Goal: Book appointment/travel/reservation

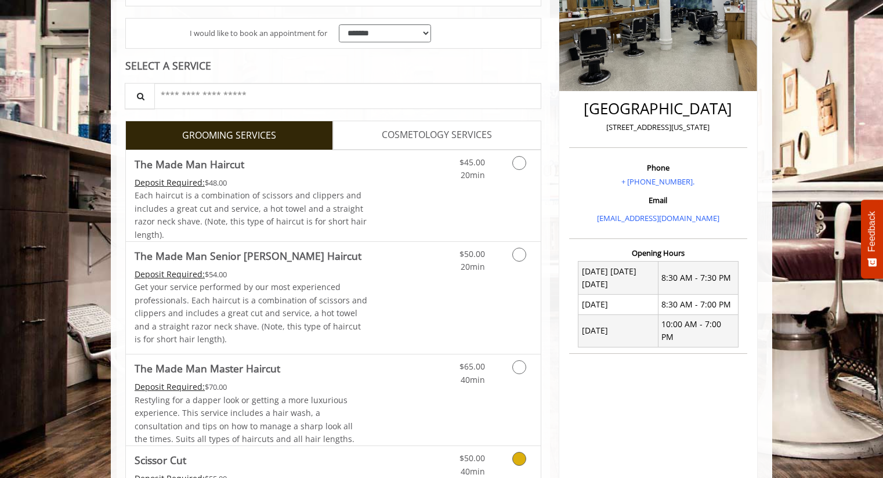
scroll to position [179, 0]
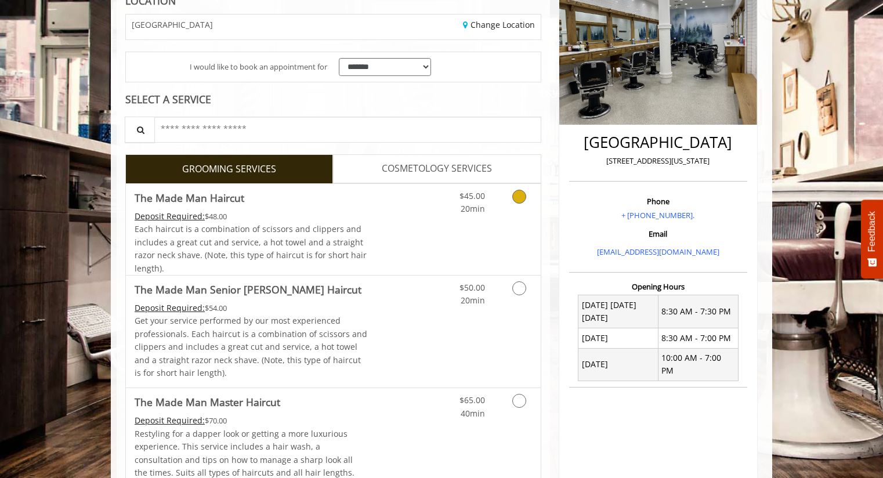
click at [526, 204] on link "Grooming services" at bounding box center [517, 200] width 30 height 32
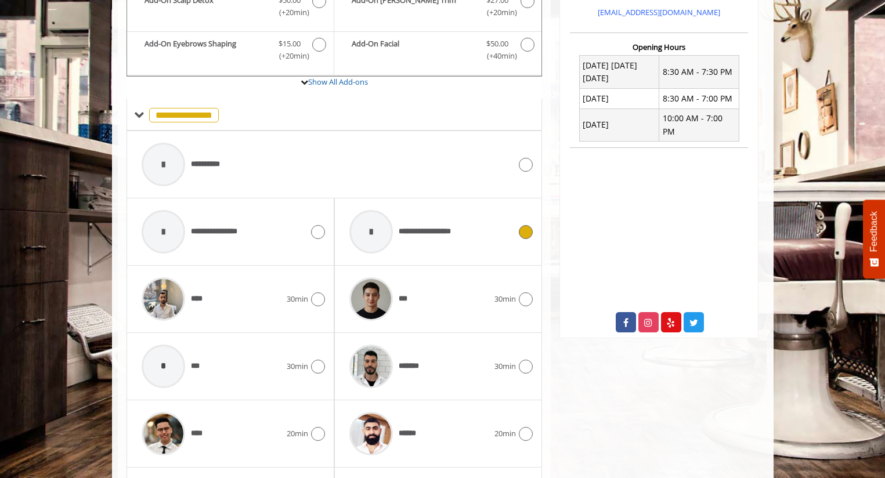
scroll to position [446, 0]
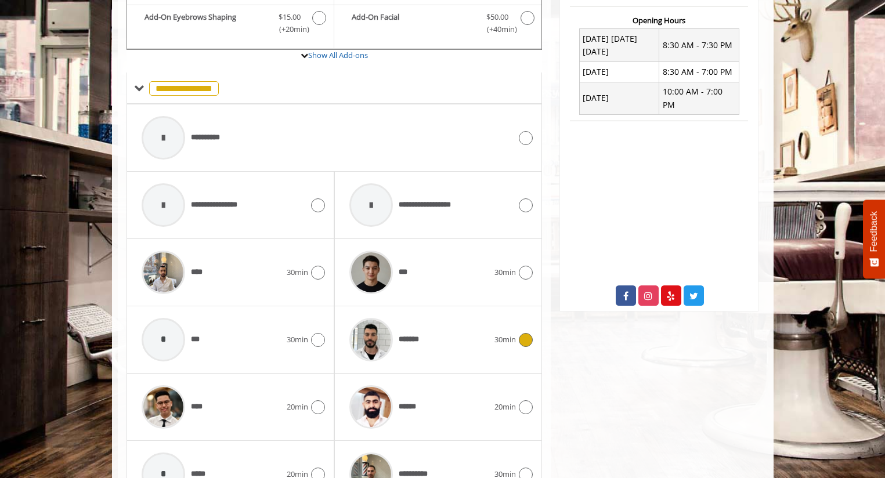
click at [522, 333] on div at bounding box center [524, 340] width 17 height 14
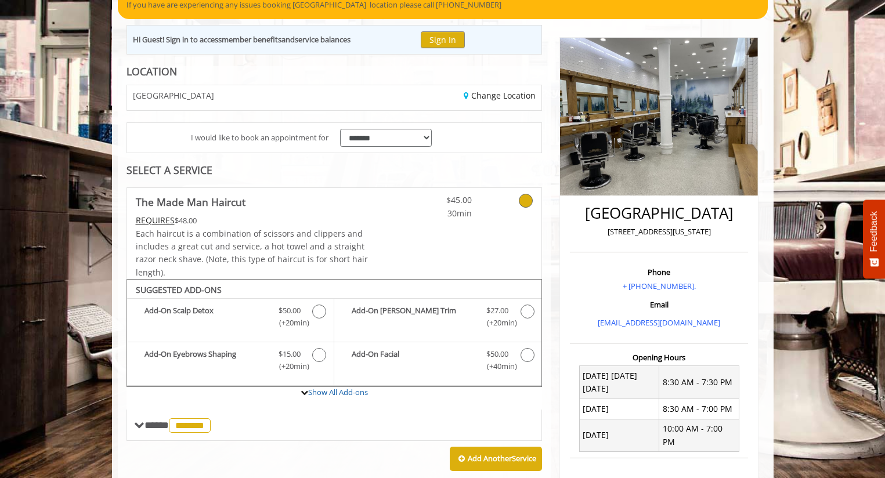
scroll to position [22, 0]
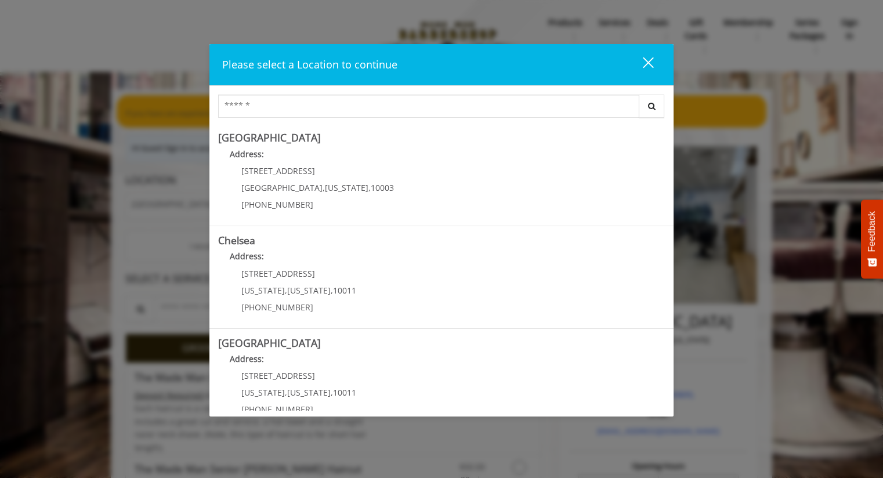
click at [648, 59] on div "close" at bounding box center [641, 64] width 23 height 17
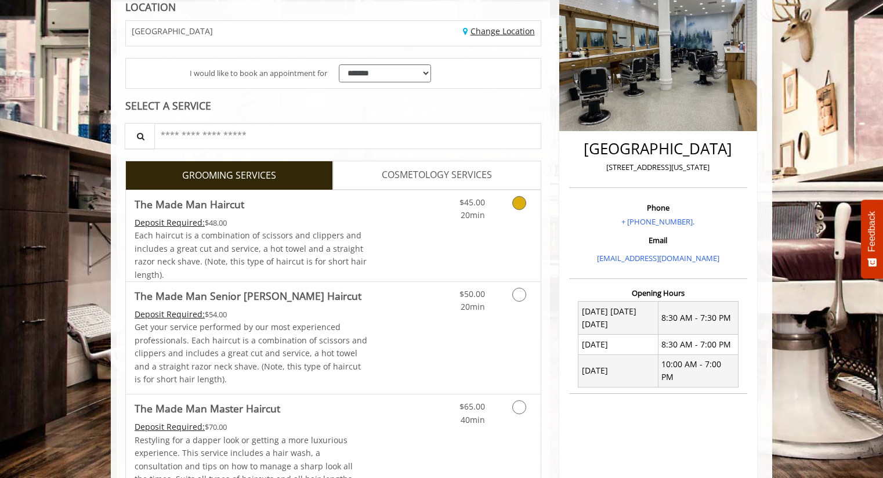
scroll to position [174, 0]
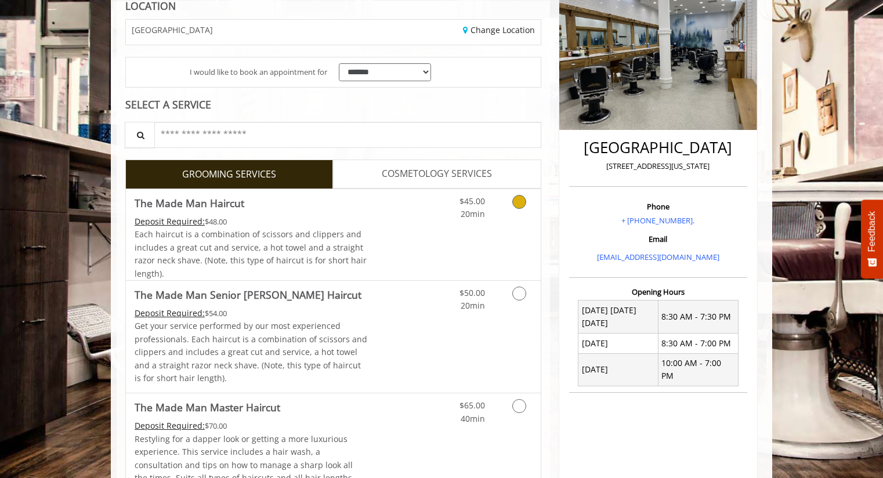
click at [465, 229] on div "$45.00 20min" at bounding box center [489, 234] width 104 height 91
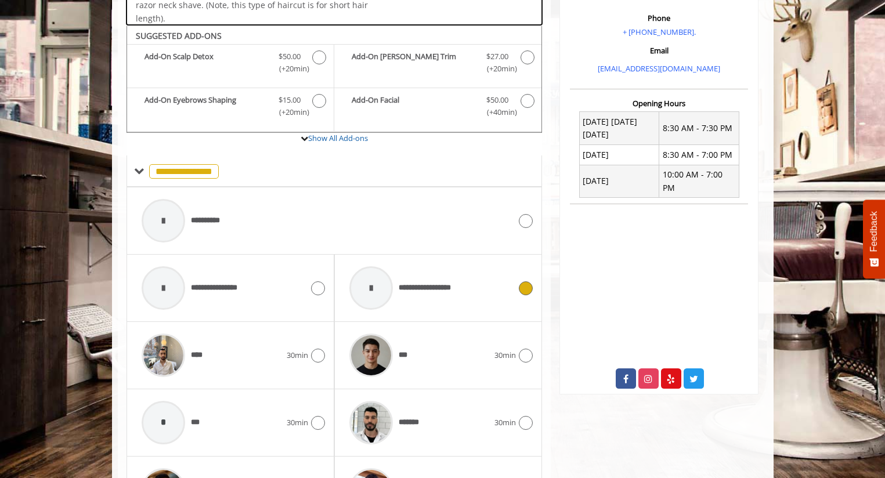
scroll to position [388, 0]
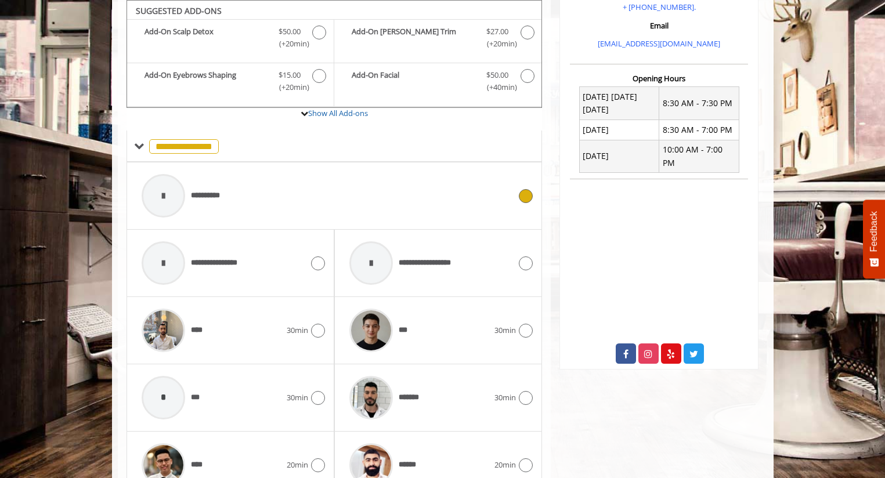
drag, startPoint x: 290, startPoint y: 196, endPoint x: 387, endPoint y: 187, distance: 97.3
click at [387, 187] on div "**********" at bounding box center [326, 195] width 381 height 55
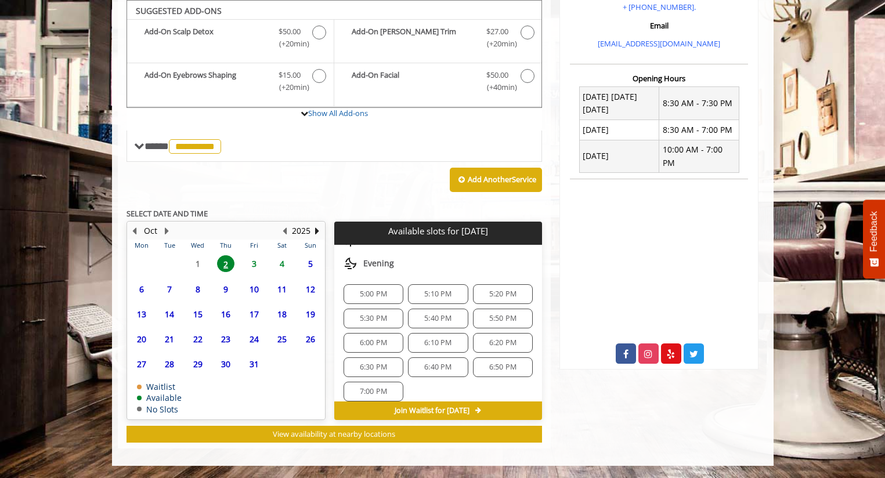
scroll to position [113, 0]
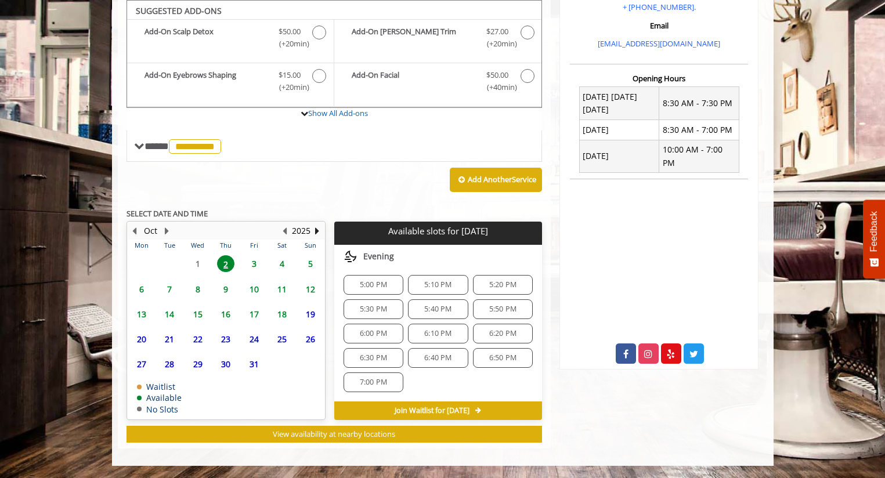
click at [385, 285] on span "5:00 PM" at bounding box center [373, 284] width 27 height 9
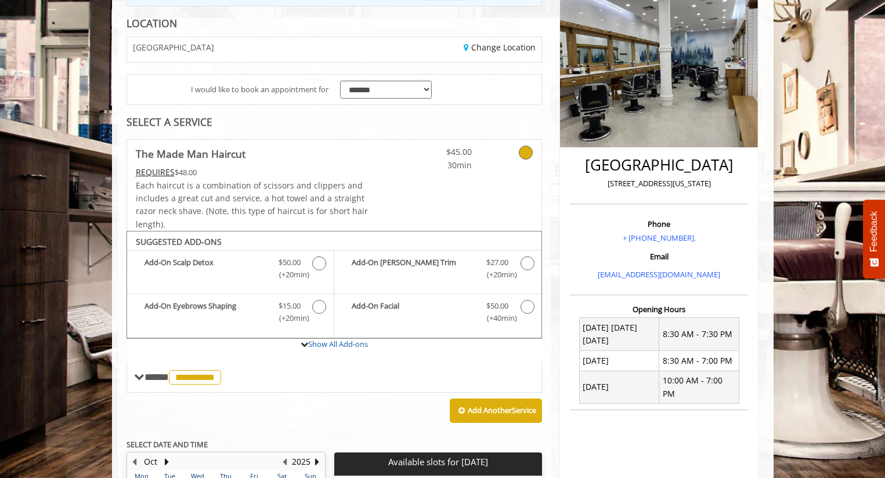
scroll to position [156, 0]
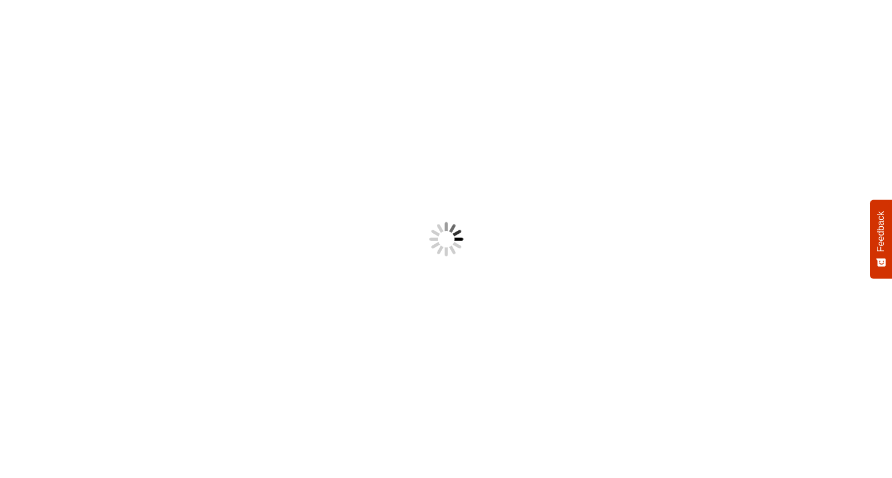
click at [460, 69] on div at bounding box center [446, 239] width 892 height 478
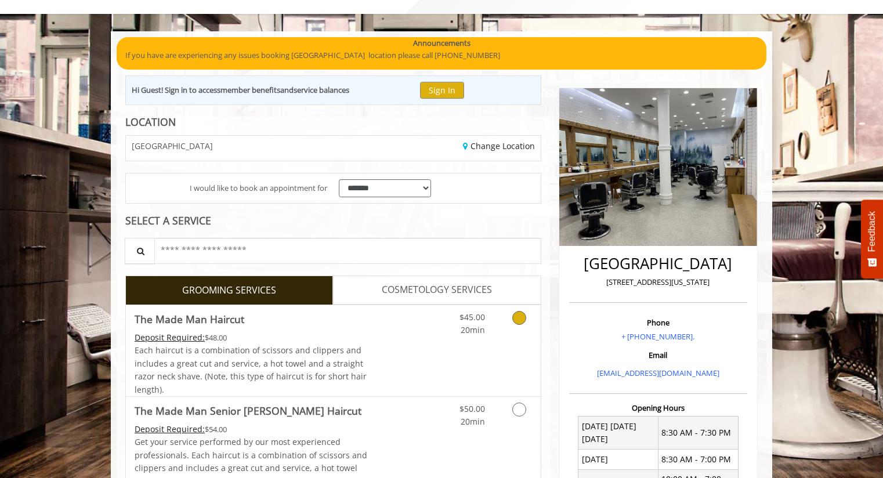
click at [508, 327] on link "Grooming services" at bounding box center [517, 321] width 30 height 32
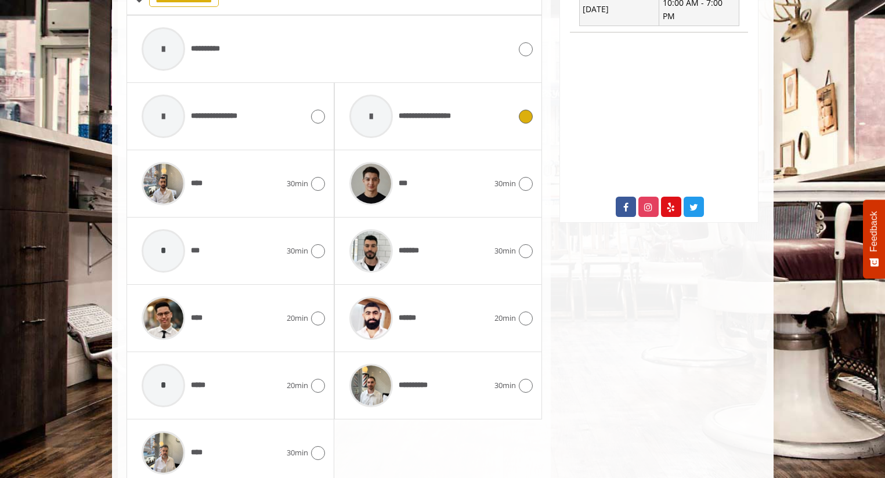
scroll to position [562, 0]
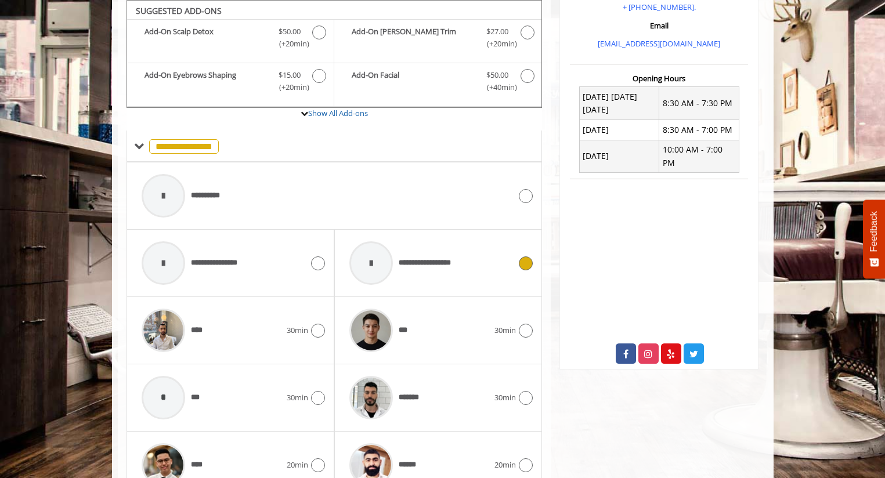
click at [440, 273] on span "**********" at bounding box center [407, 263] width 126 height 55
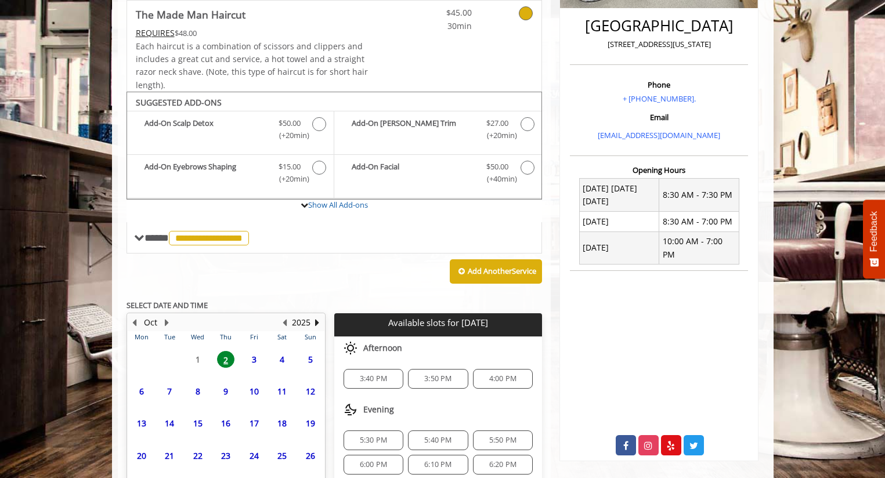
scroll to position [388, 0]
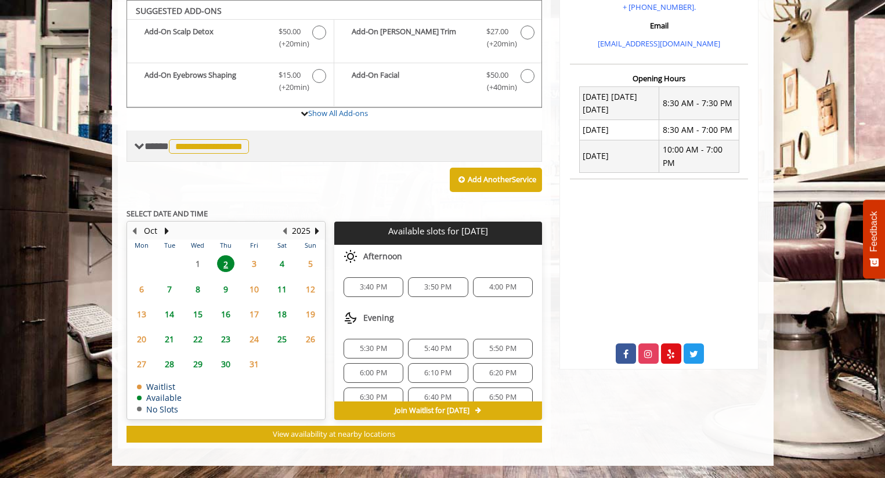
click at [166, 153] on div "**********" at bounding box center [193, 146] width 118 height 17
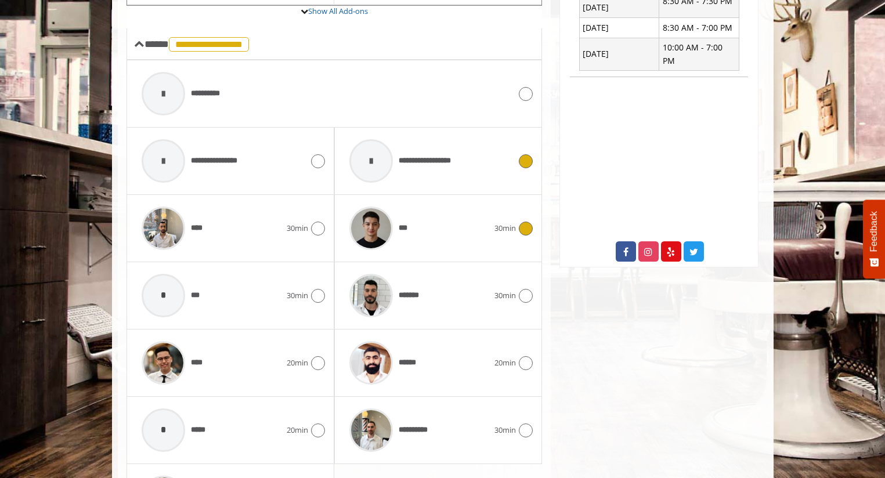
scroll to position [562, 0]
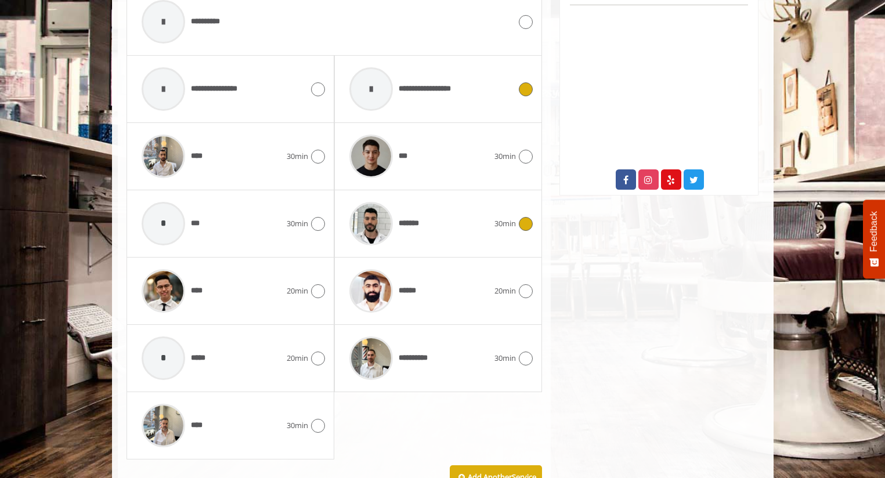
click at [510, 220] on span "30min" at bounding box center [504, 224] width 21 height 12
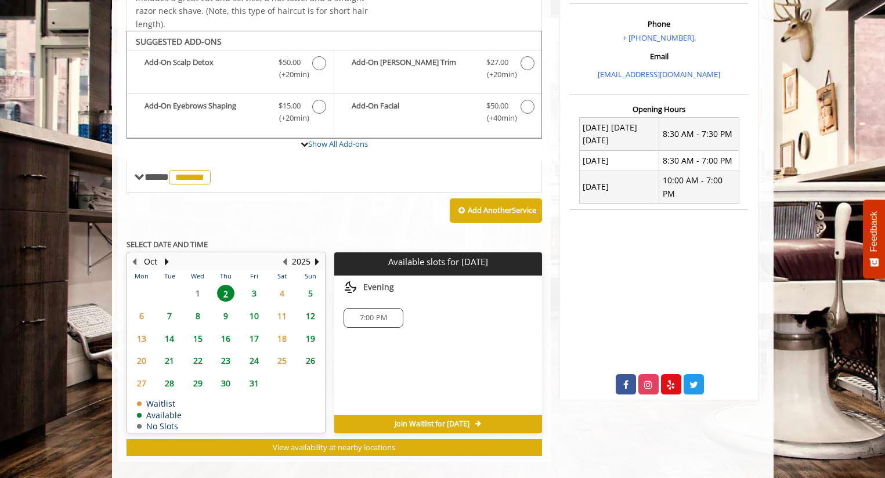
scroll to position [370, 0]
